Goal: Check status

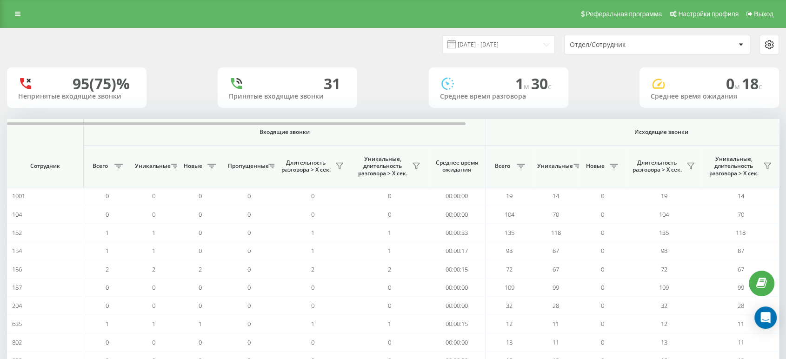
click at [636, 35] on div "Отдел/Сотрудник" at bounding box center [656, 44] width 185 height 19
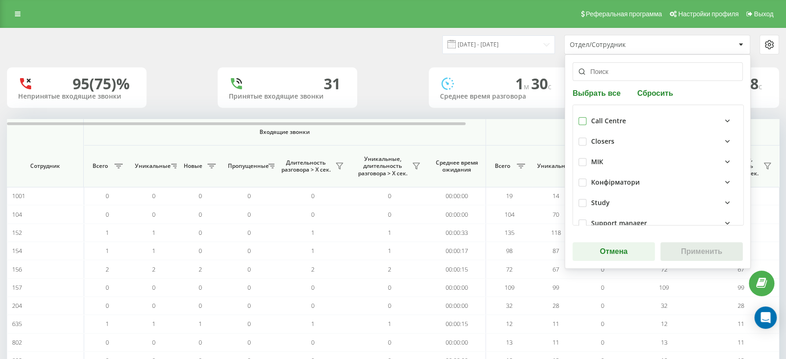
click at [580, 117] on label at bounding box center [582, 117] width 8 height 0
checkbox input "true"
click at [695, 249] on button "Применить" at bounding box center [701, 251] width 82 height 19
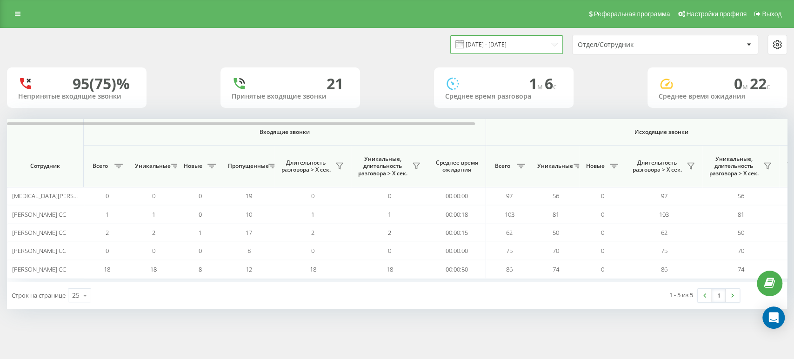
click at [508, 46] on input "[DATE] - [DATE]" at bounding box center [506, 44] width 113 height 18
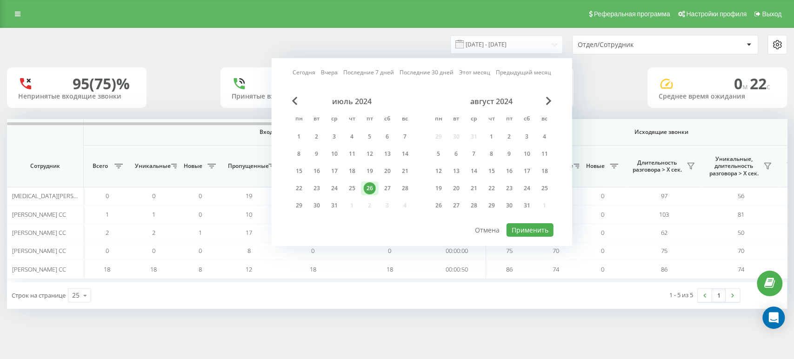
click at [300, 74] on link "Сегодня" at bounding box center [303, 72] width 23 height 9
click at [544, 232] on button "Применить" at bounding box center [529, 229] width 47 height 13
type input "[DATE] - [DATE]"
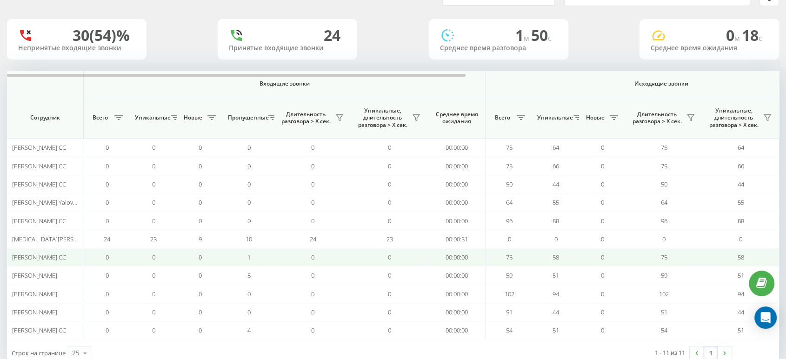
scroll to position [73, 0]
